Goal: Transaction & Acquisition: Purchase product/service

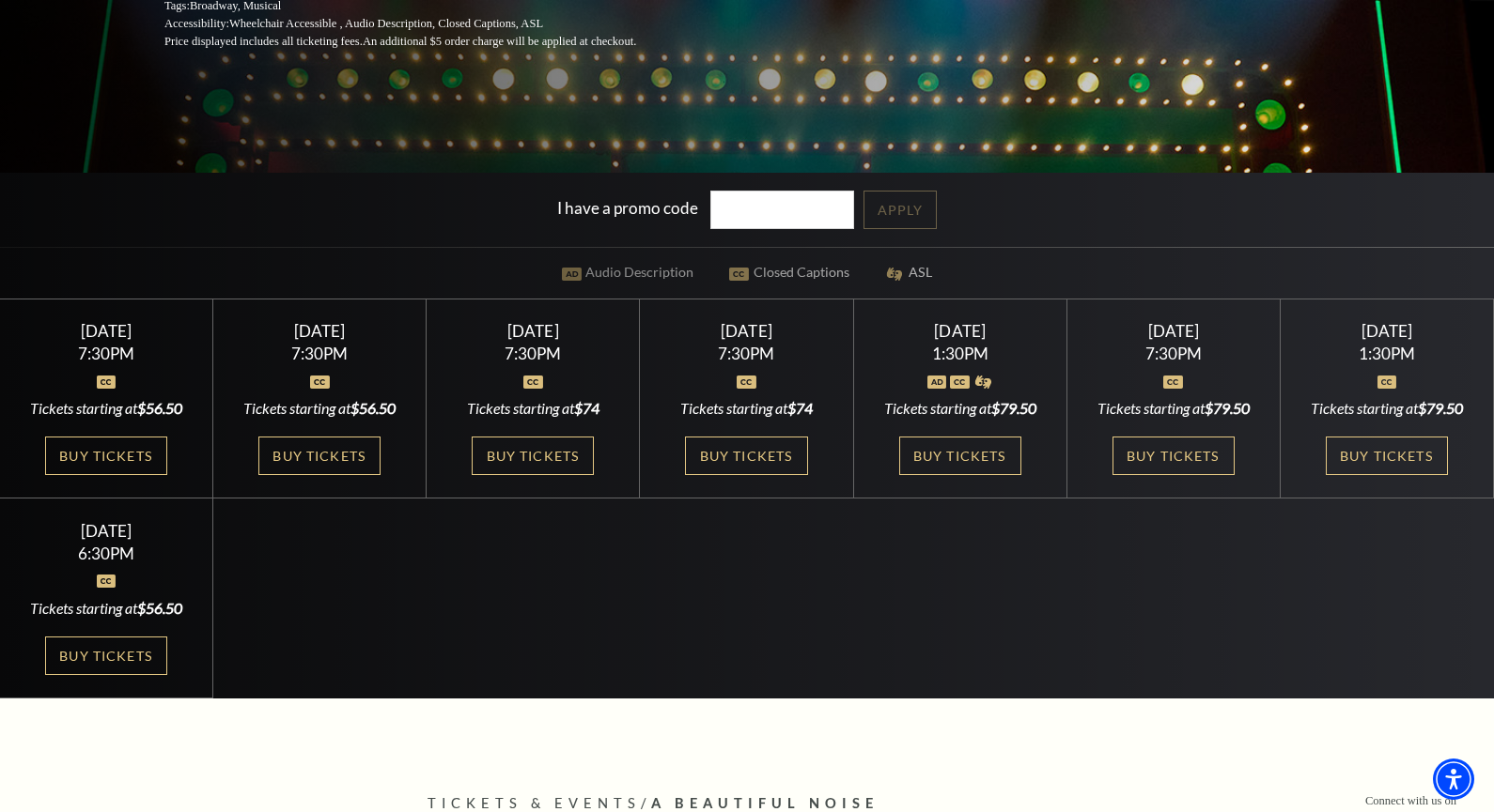
scroll to position [470, 0]
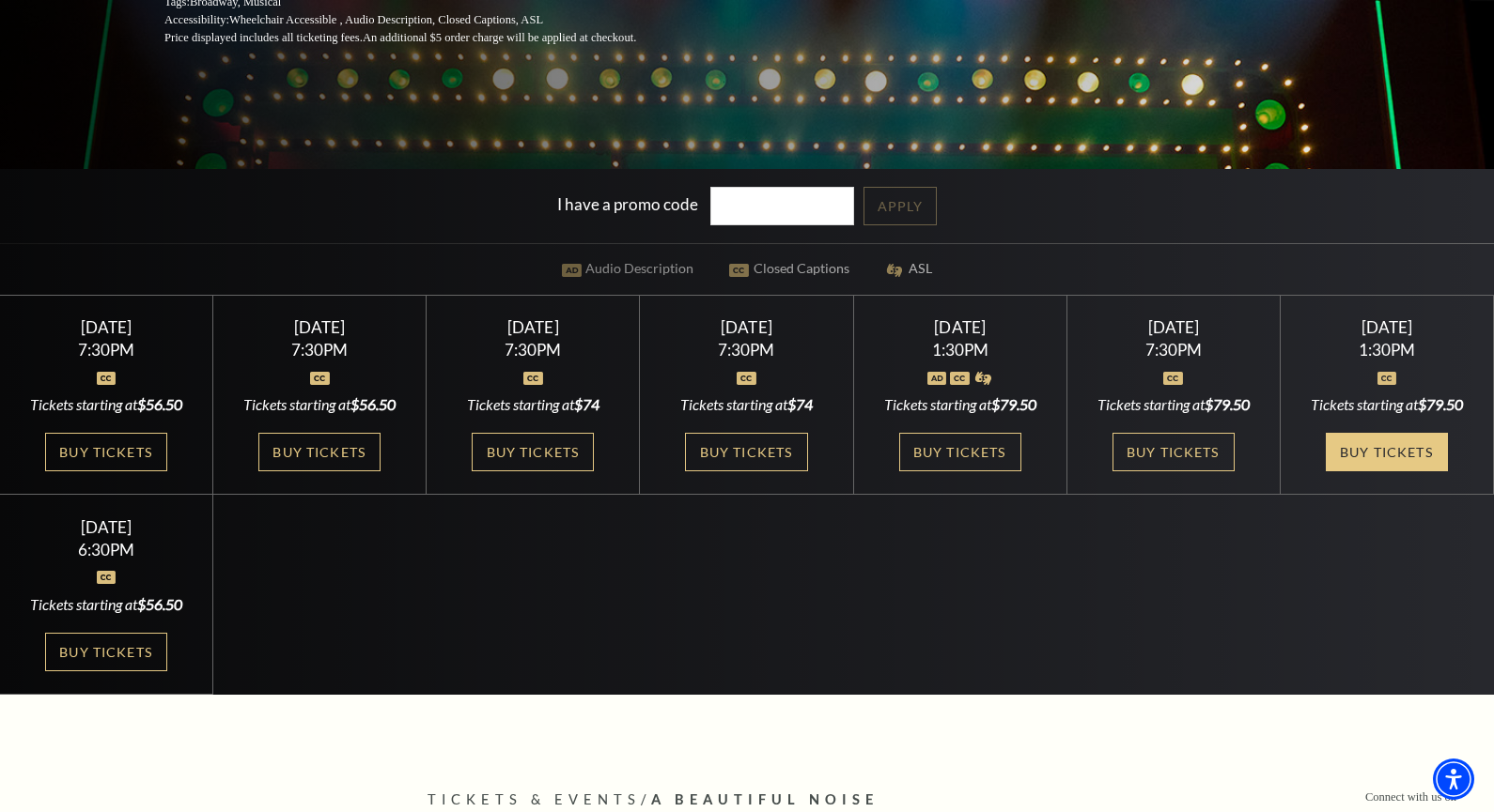
click at [1371, 445] on link "Buy Tickets" at bounding box center [1387, 453] width 122 height 39
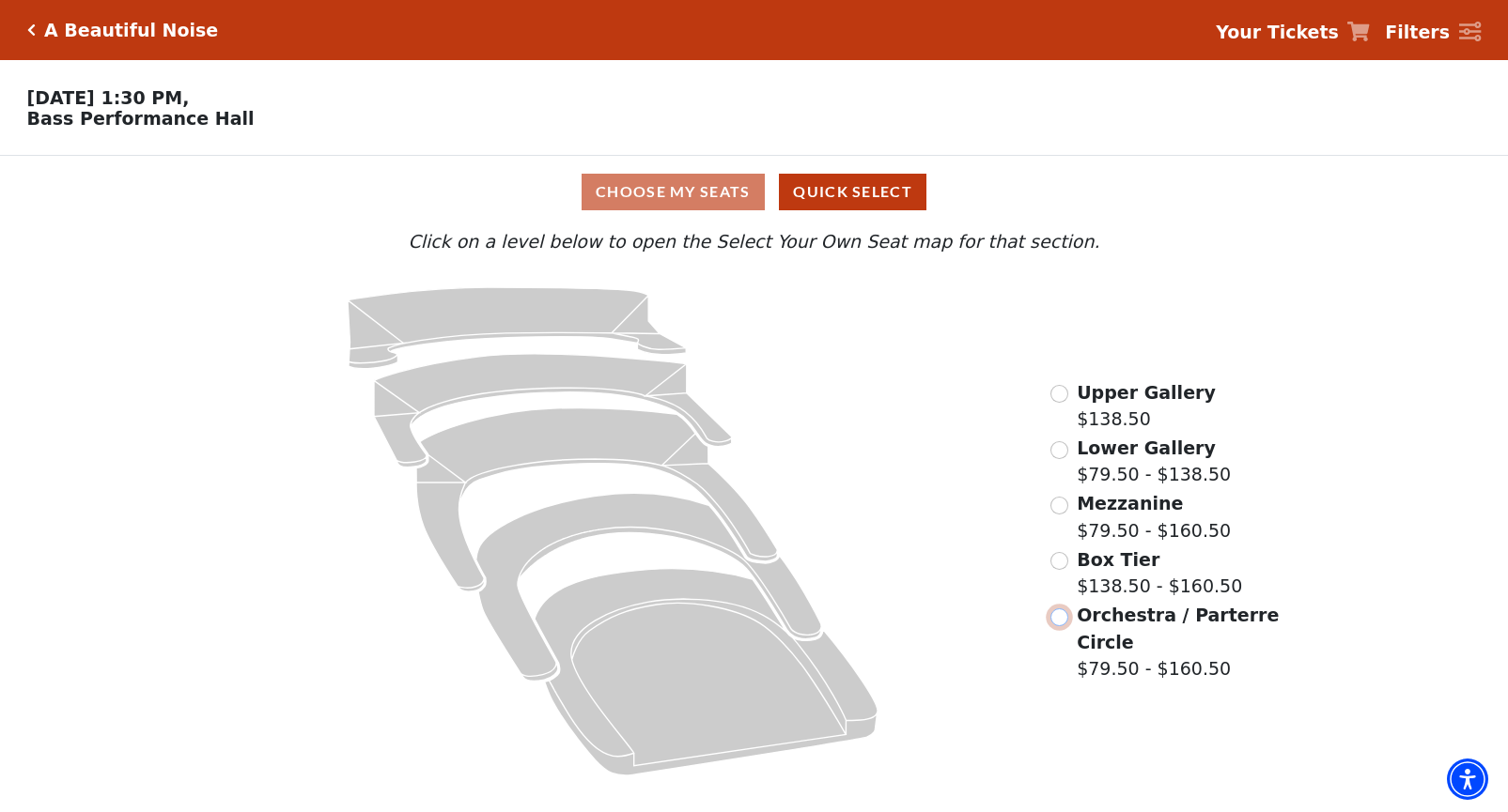
click at [1065, 622] on input "Orchestra / Parterre Circle$79.50 - $160.50\a" at bounding box center [1059, 617] width 17 height 17
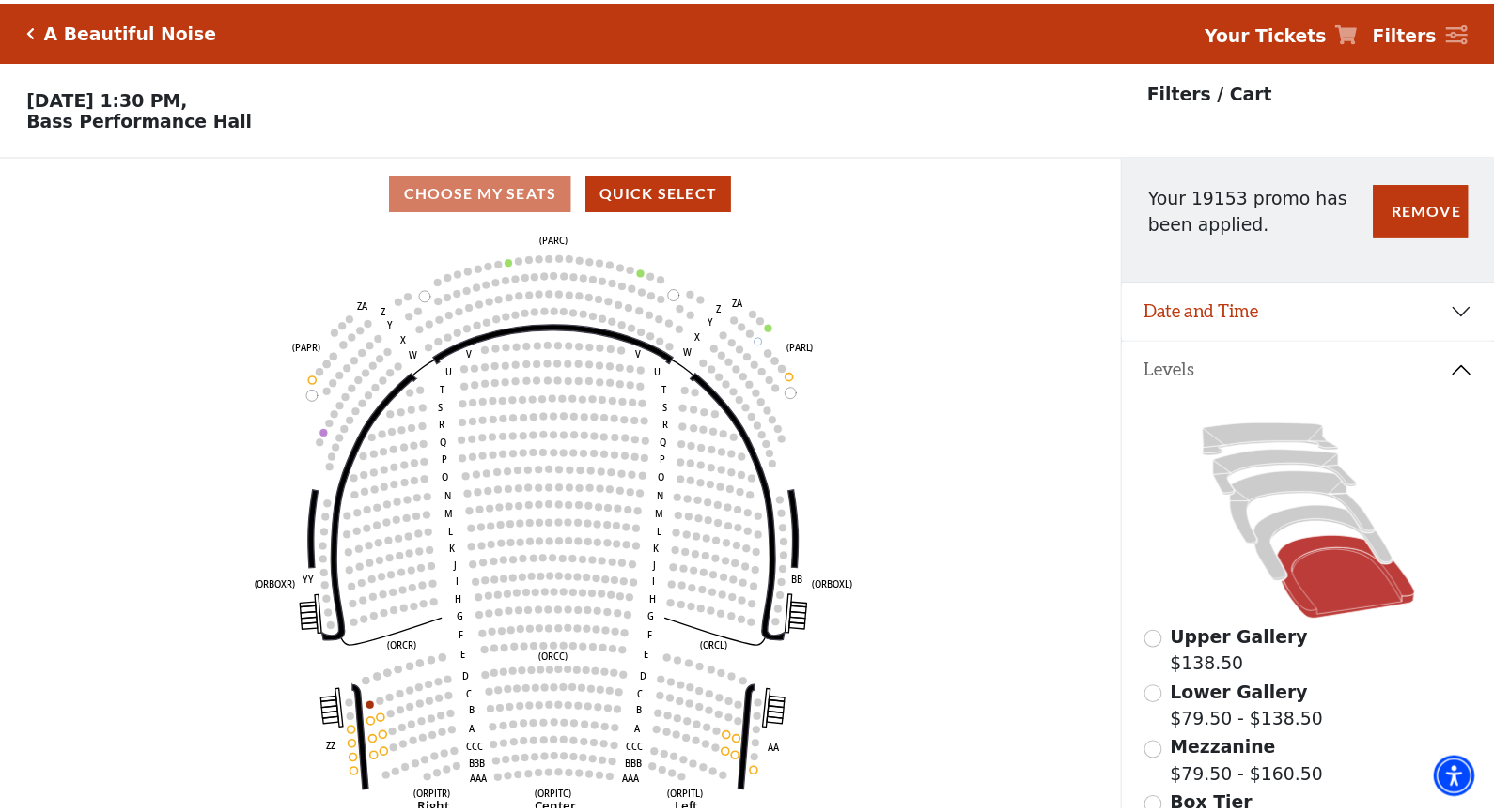
scroll to position [87, 0]
